Goal: Navigation & Orientation: Find specific page/section

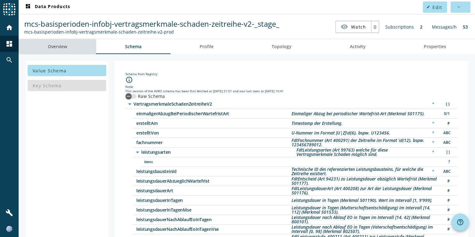
click at [41, 52] on link "Overview" at bounding box center [57, 46] width 77 height 15
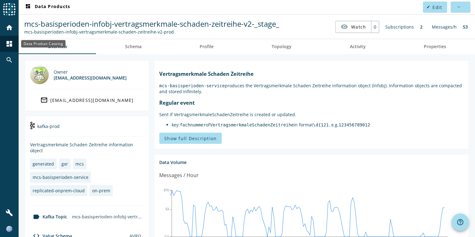
click at [10, 41] on mat-icon "dashboard" at bounding box center [9, 43] width 7 height 7
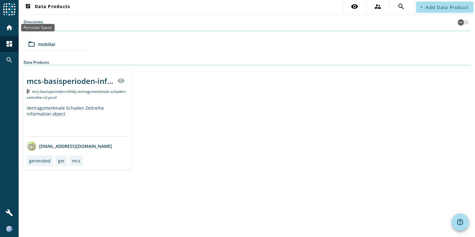
click at [8, 31] on mat-icon "home" at bounding box center [9, 27] width 7 height 7
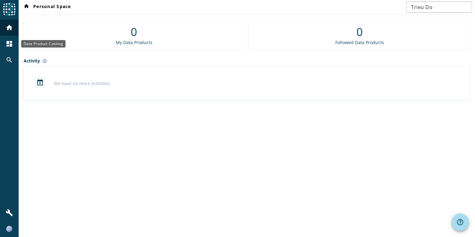
click at [11, 42] on mat-icon "dashboard" at bounding box center [9, 43] width 7 height 7
